Goal: Find specific page/section: Find specific page/section

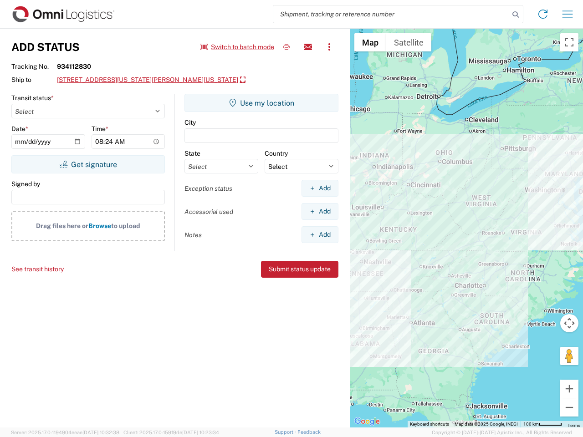
click at [391, 14] on input "search" at bounding box center [391, 13] width 236 height 17
click at [515, 15] on icon at bounding box center [515, 14] width 13 height 13
click at [543, 14] on icon at bounding box center [542, 14] width 15 height 15
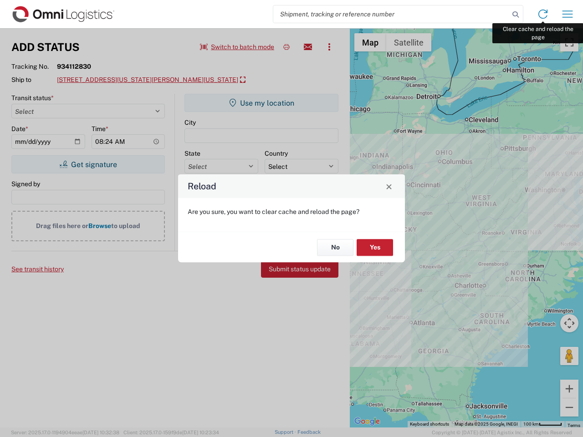
click at [567, 14] on div "Reload Are you sure, you want to clear cache and reload the page? No Yes" at bounding box center [291, 218] width 583 height 437
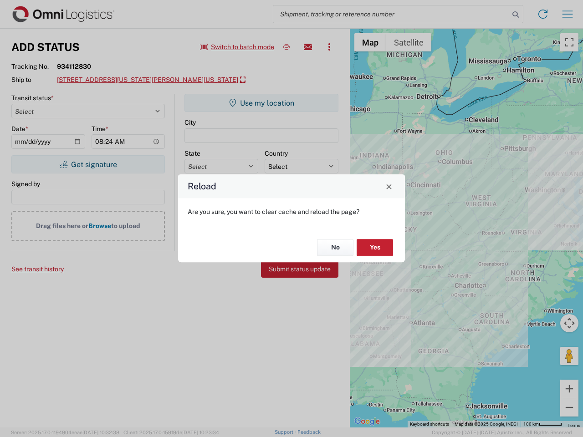
click at [237, 47] on div "Reload Are you sure, you want to clear cache and reload the page? No Yes" at bounding box center [291, 218] width 583 height 437
click at [286, 47] on div "Reload Are you sure, you want to clear cache and reload the page? No Yes" at bounding box center [291, 218] width 583 height 437
click at [308, 47] on div "Reload Are you sure, you want to clear cache and reload the page? No Yes" at bounding box center [291, 218] width 583 height 437
click at [329, 47] on div "Reload Are you sure, you want to clear cache and reload the page? No Yes" at bounding box center [291, 218] width 583 height 437
click at [153, 80] on div "Reload Are you sure, you want to clear cache and reload the page? No Yes" at bounding box center [291, 218] width 583 height 437
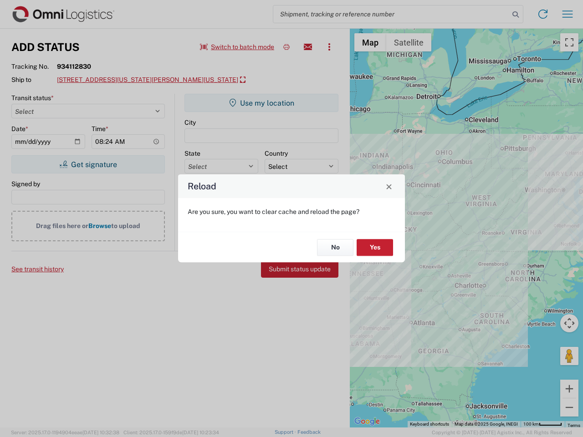
click at [88, 164] on div "Reload Are you sure, you want to clear cache and reload the page? No Yes" at bounding box center [291, 218] width 583 height 437
